Goal: Find specific page/section

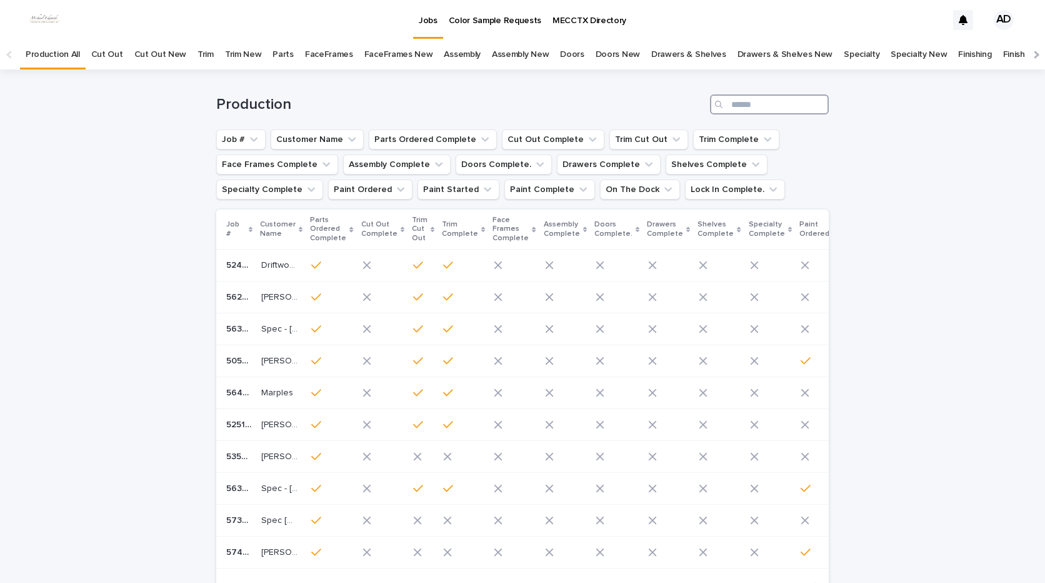
click at [731, 101] on input "Search" at bounding box center [769, 104] width 119 height 20
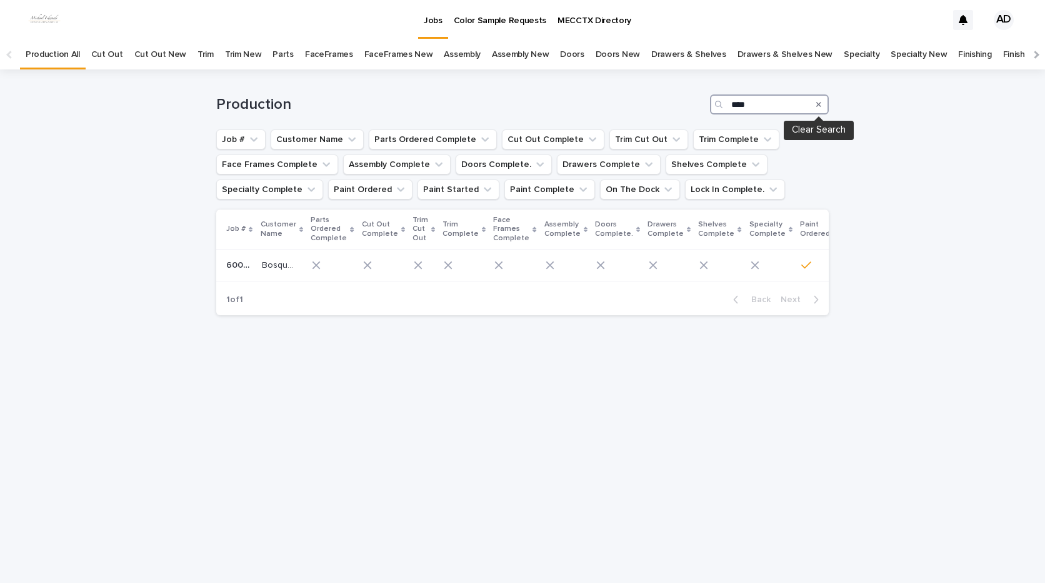
type input "****"
click at [819, 106] on icon "Search" at bounding box center [818, 105] width 5 height 8
